Goal: Task Accomplishment & Management: Manage account settings

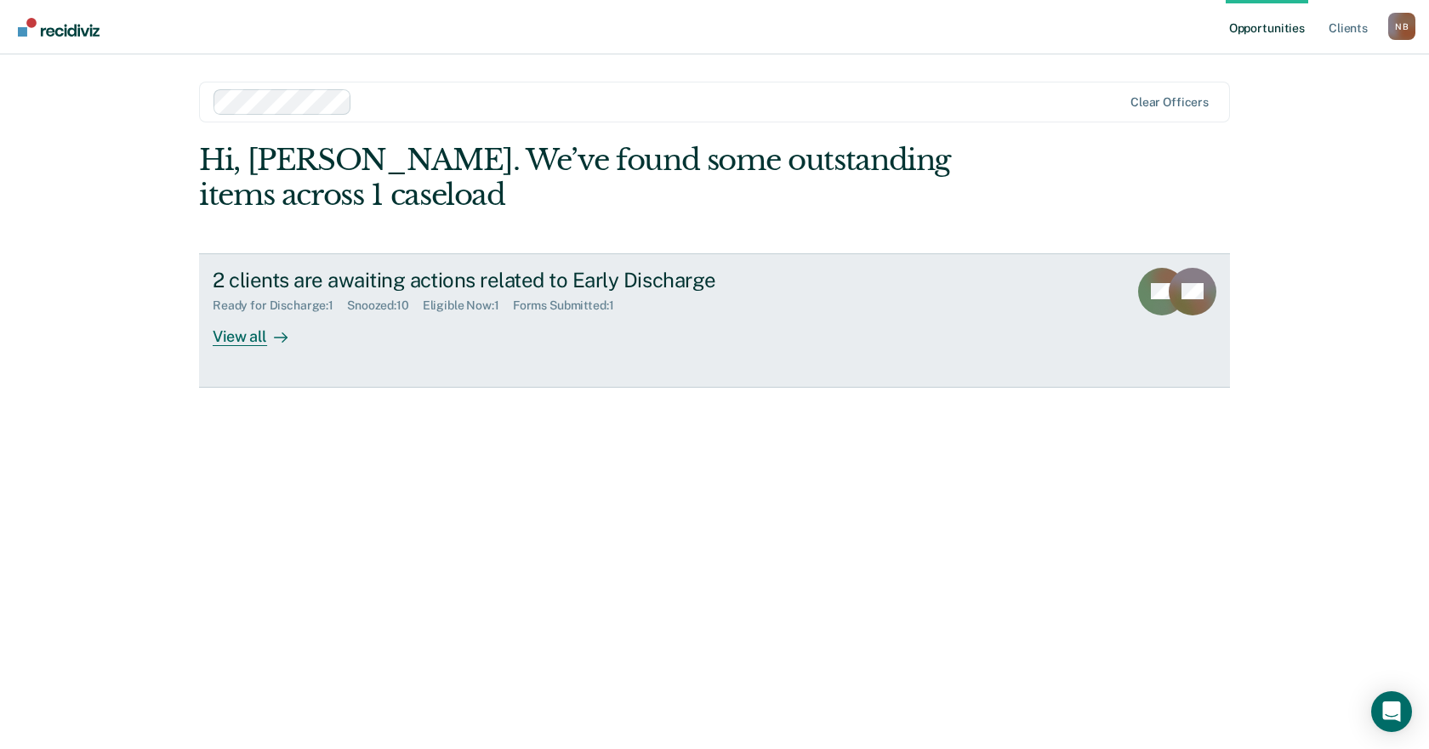
click at [464, 276] on div "2 clients are awaiting actions related to Early Discharge" at bounding box center [511, 280] width 597 height 25
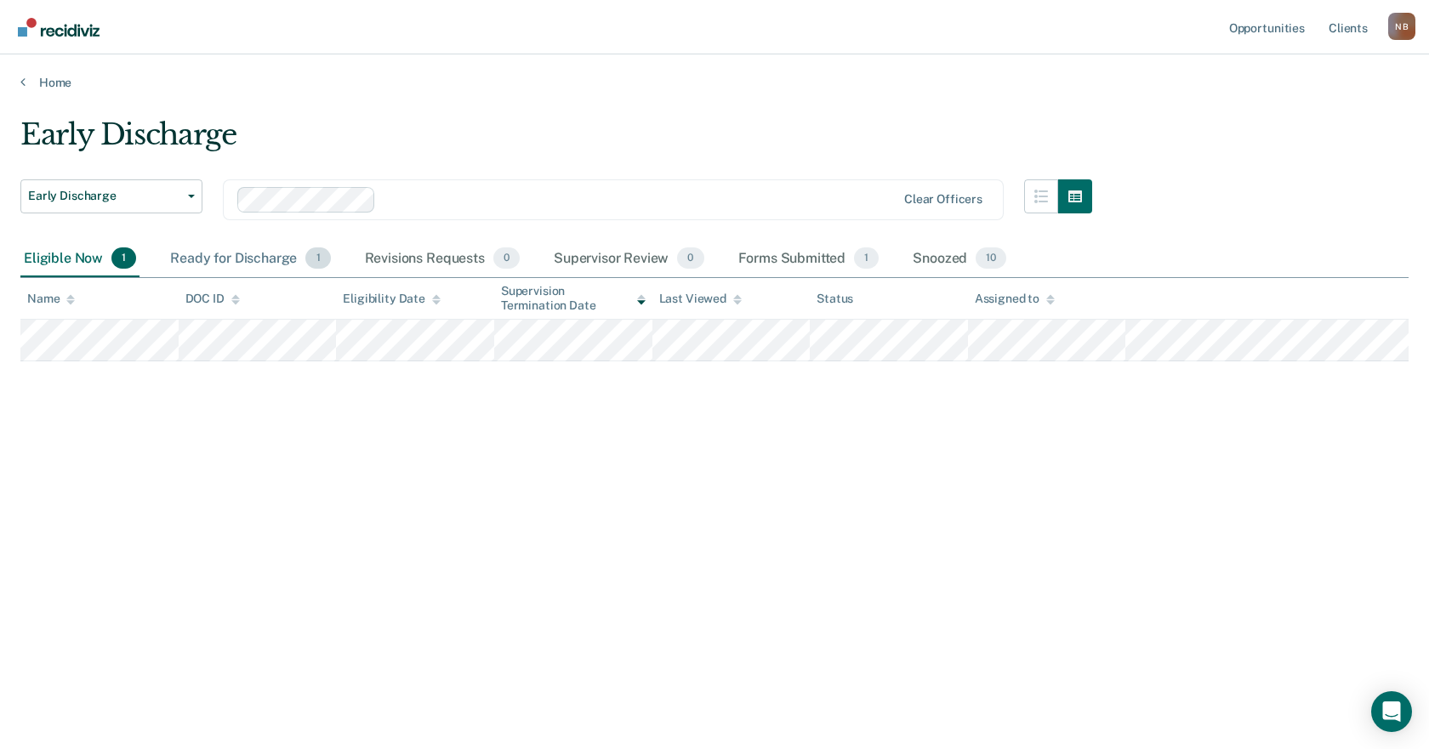
click at [275, 249] on div "Ready for Discharge 1" at bounding box center [250, 259] width 167 height 37
